Goal: Find specific page/section: Find specific page/section

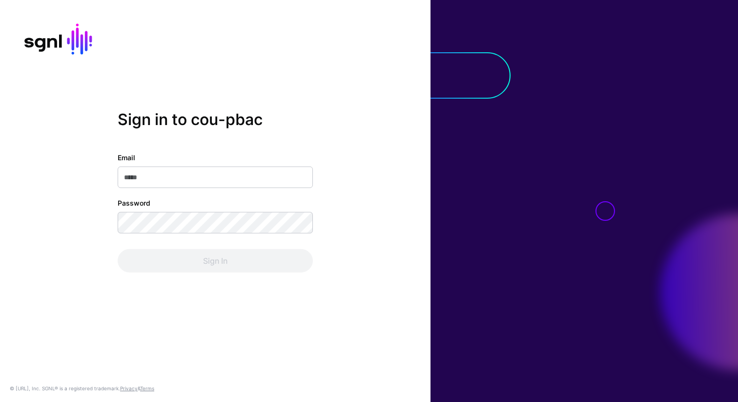
type input "**********"
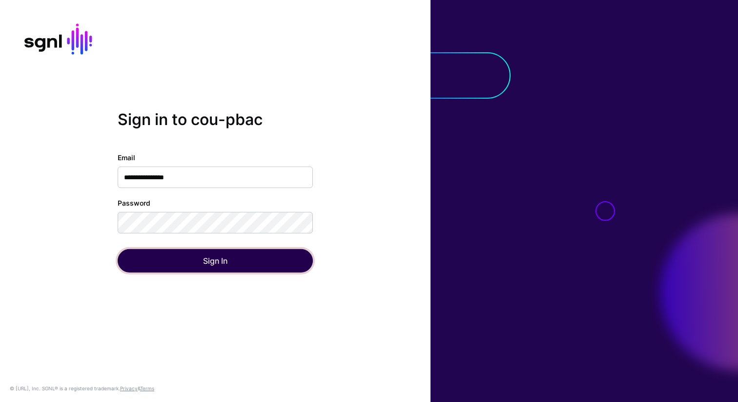
click at [213, 263] on button "Sign In" at bounding box center [215, 260] width 195 height 23
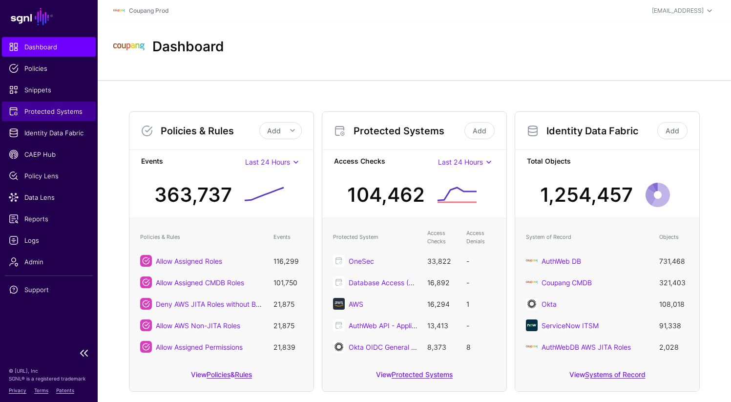
click at [71, 112] on span "Protected Systems" at bounding box center [49, 111] width 80 height 10
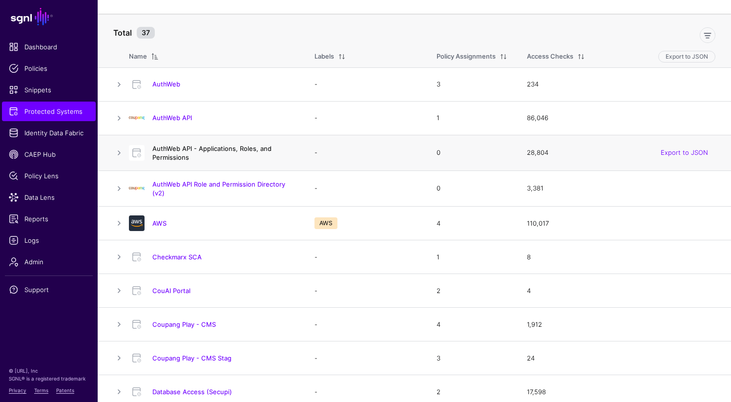
scroll to position [479, 0]
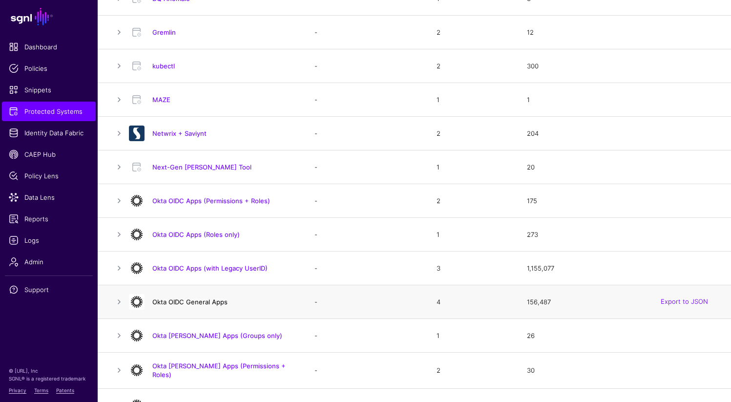
click at [195, 305] on link "Okta OIDC General Apps" at bounding box center [189, 302] width 75 height 8
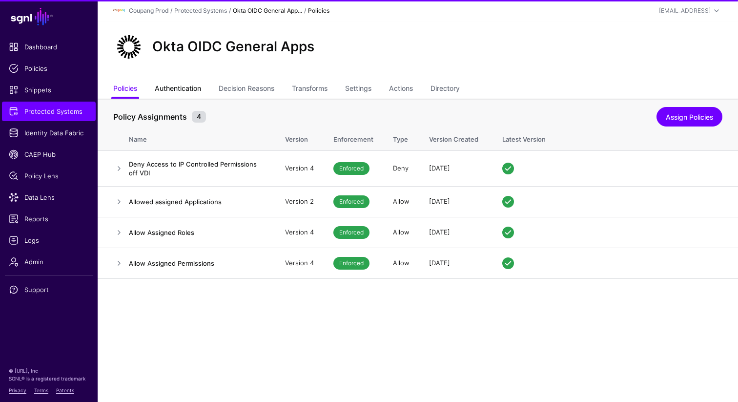
click at [184, 90] on link "Authentication" at bounding box center [178, 89] width 46 height 19
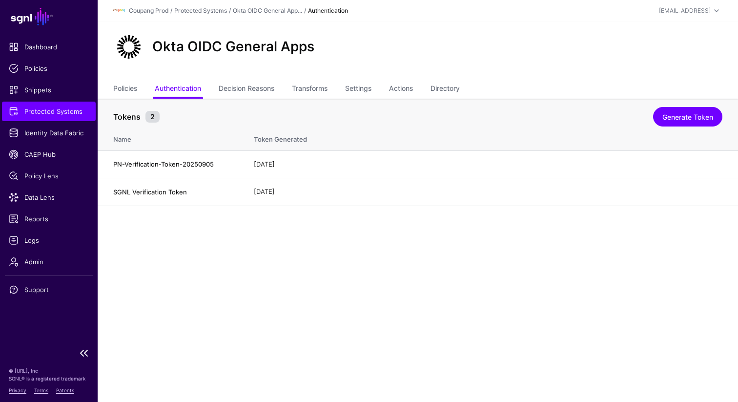
click at [52, 114] on span "Protected Systems" at bounding box center [49, 111] width 80 height 10
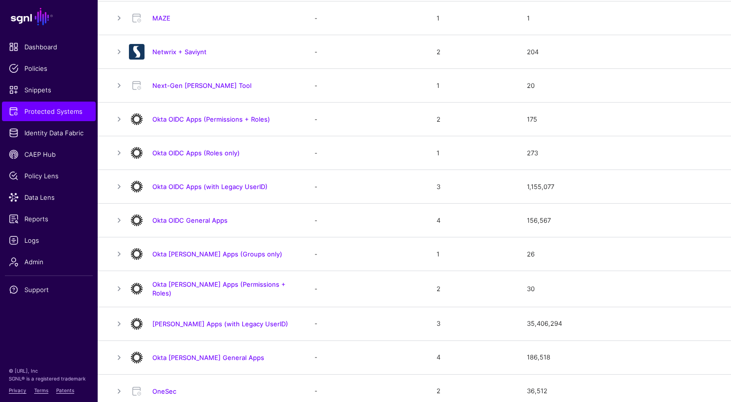
scroll to position [563, 0]
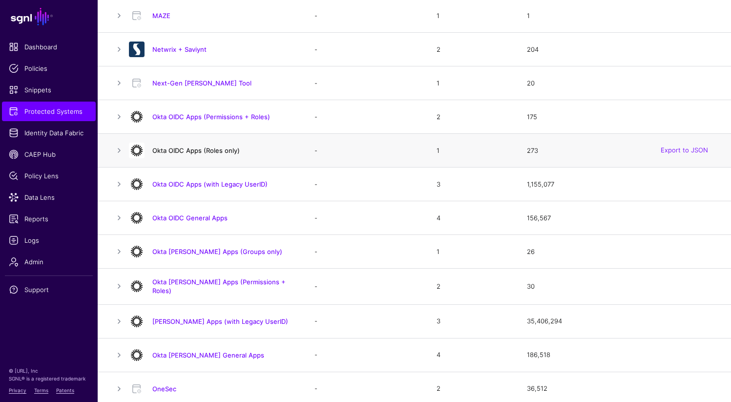
click at [202, 149] on link "Okta OIDC Apps (Roles only)" at bounding box center [195, 150] width 87 height 8
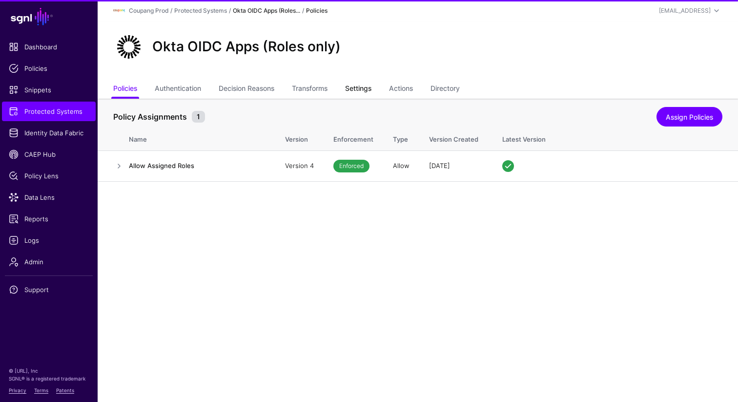
click at [367, 93] on link "Settings" at bounding box center [358, 89] width 26 height 19
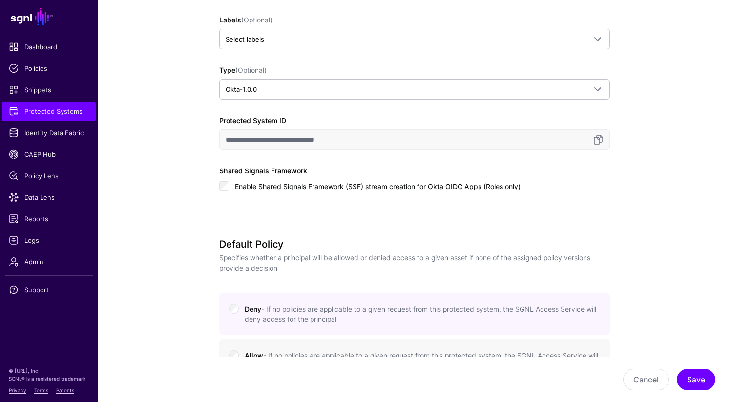
scroll to position [209, 0]
